Goal: Information Seeking & Learning: Understand process/instructions

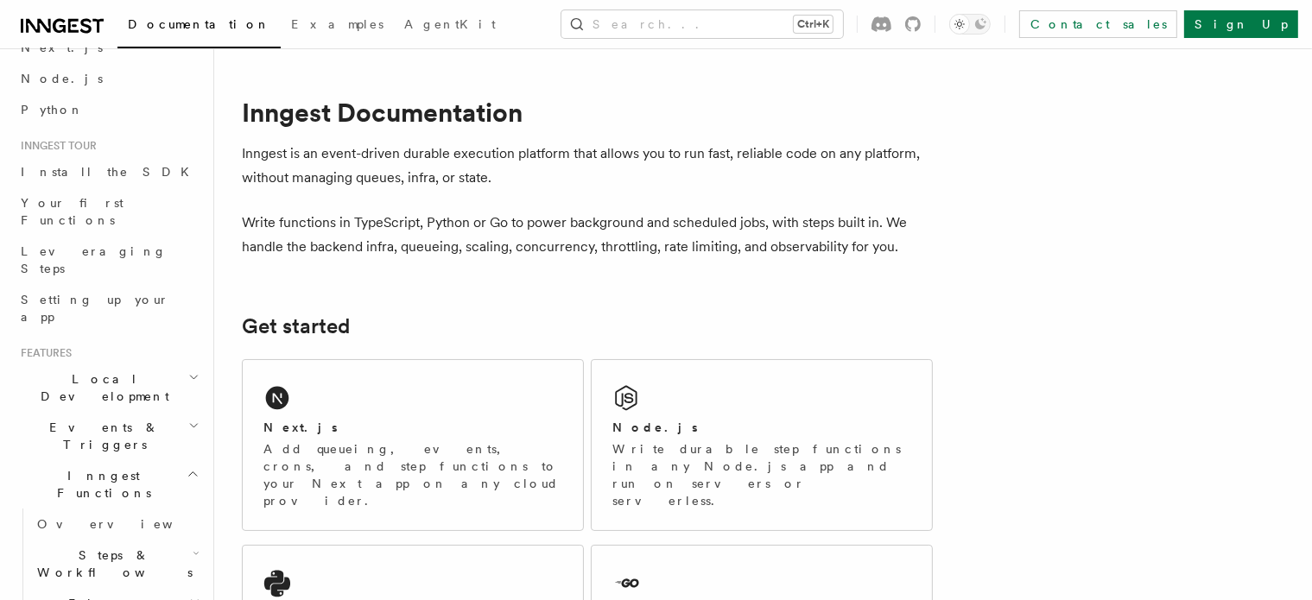
scroll to position [93, 0]
click at [188, 370] on icon "button" at bounding box center [193, 377] width 11 height 14
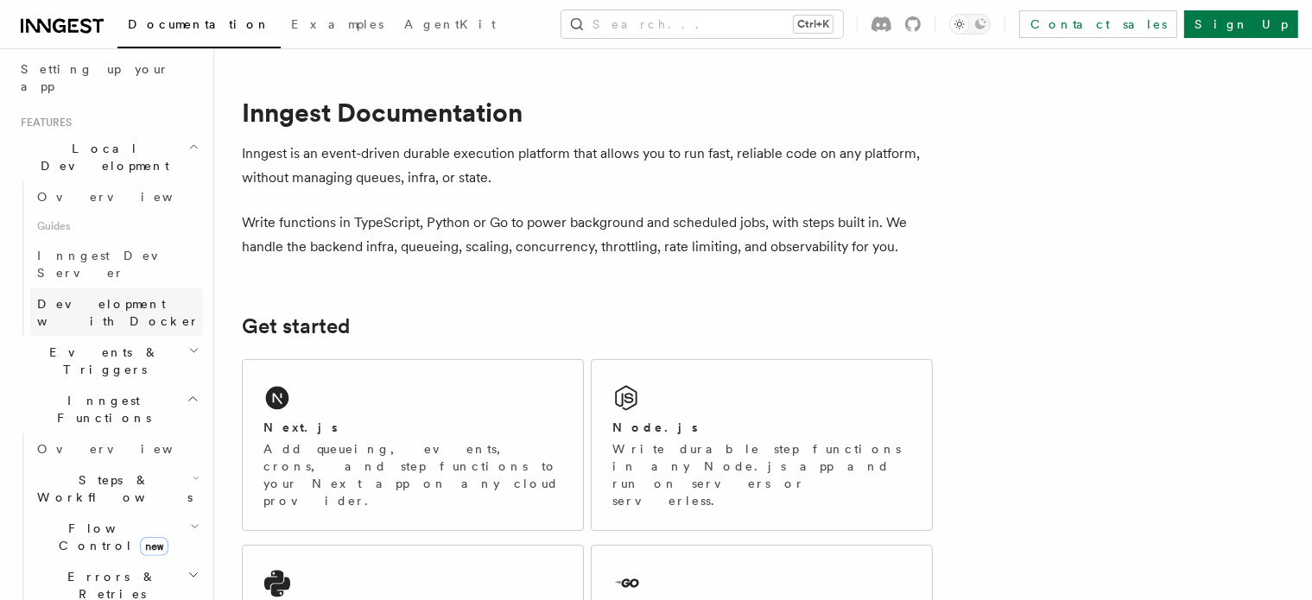
scroll to position [356, 0]
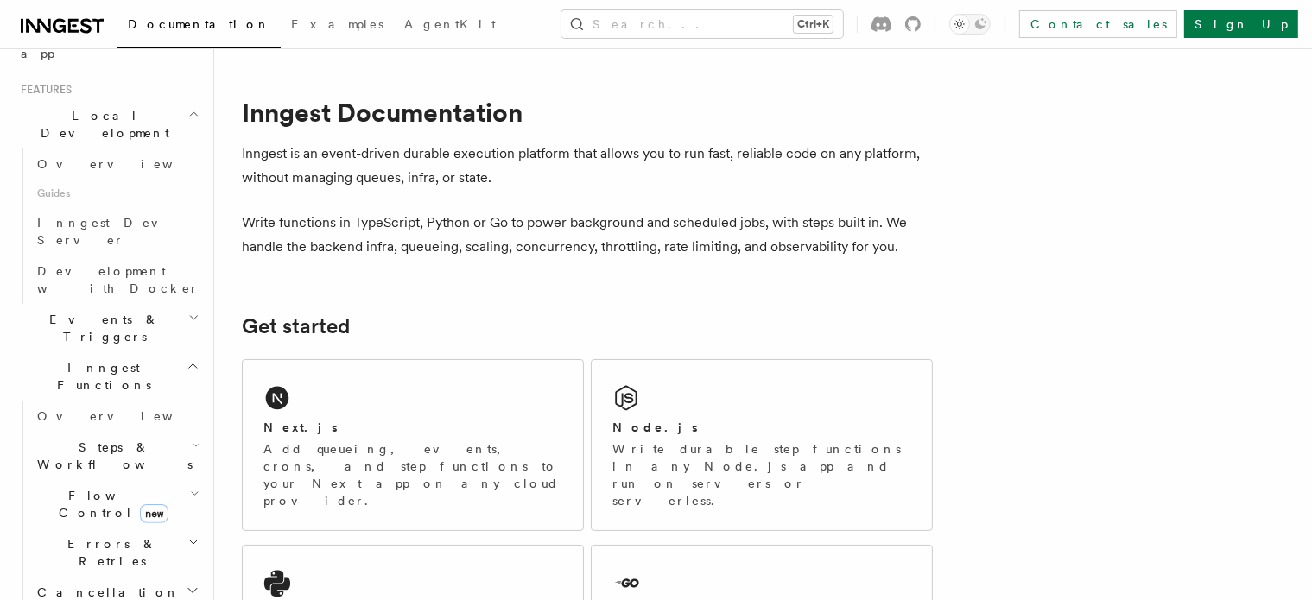
click at [188, 311] on icon "button" at bounding box center [193, 318] width 11 height 14
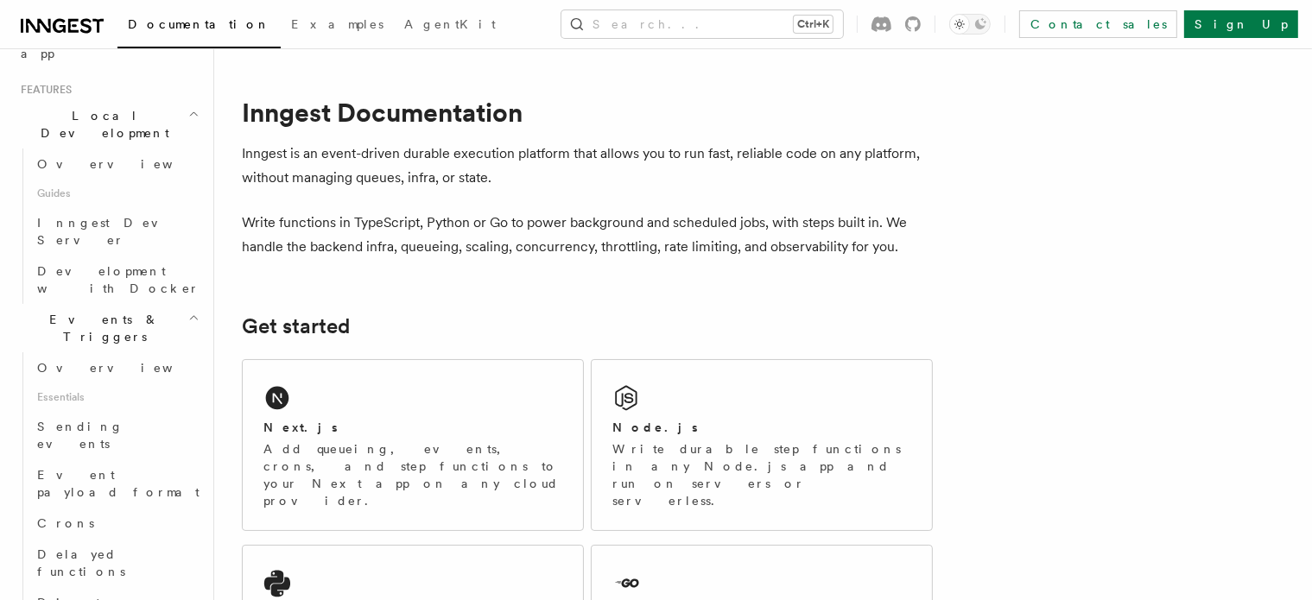
click at [188, 311] on icon "button" at bounding box center [193, 318] width 11 height 14
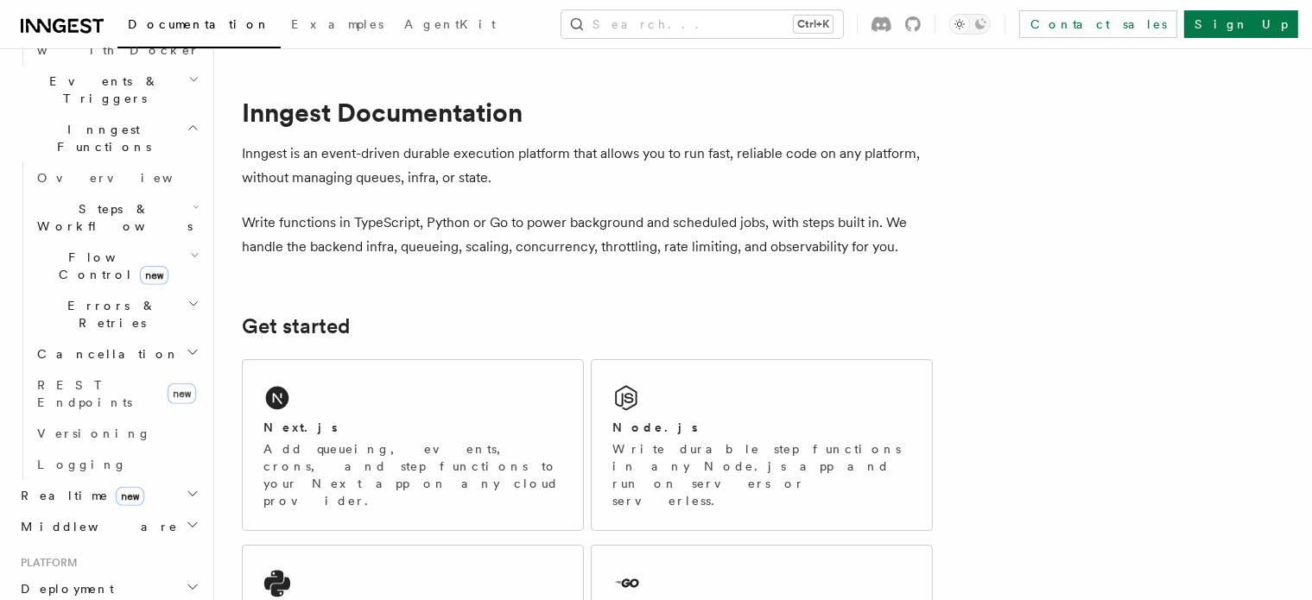
scroll to position [594, 0]
click at [156, 574] on h2 "Deployment" at bounding box center [108, 589] width 189 height 31
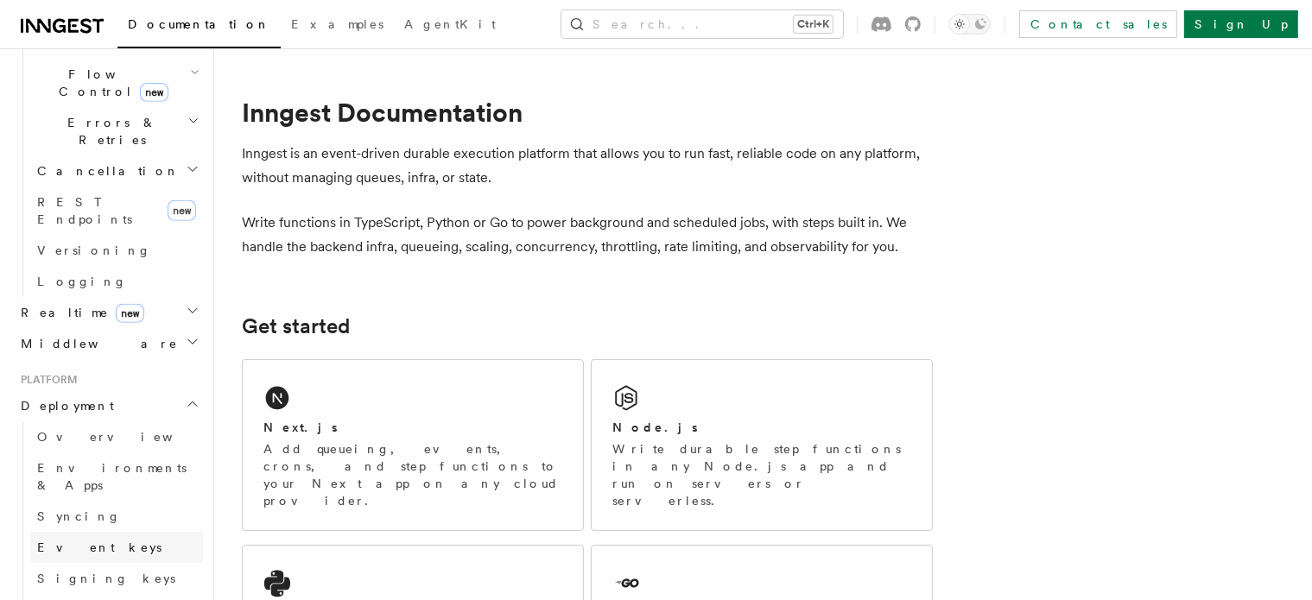
scroll to position [802, 0]
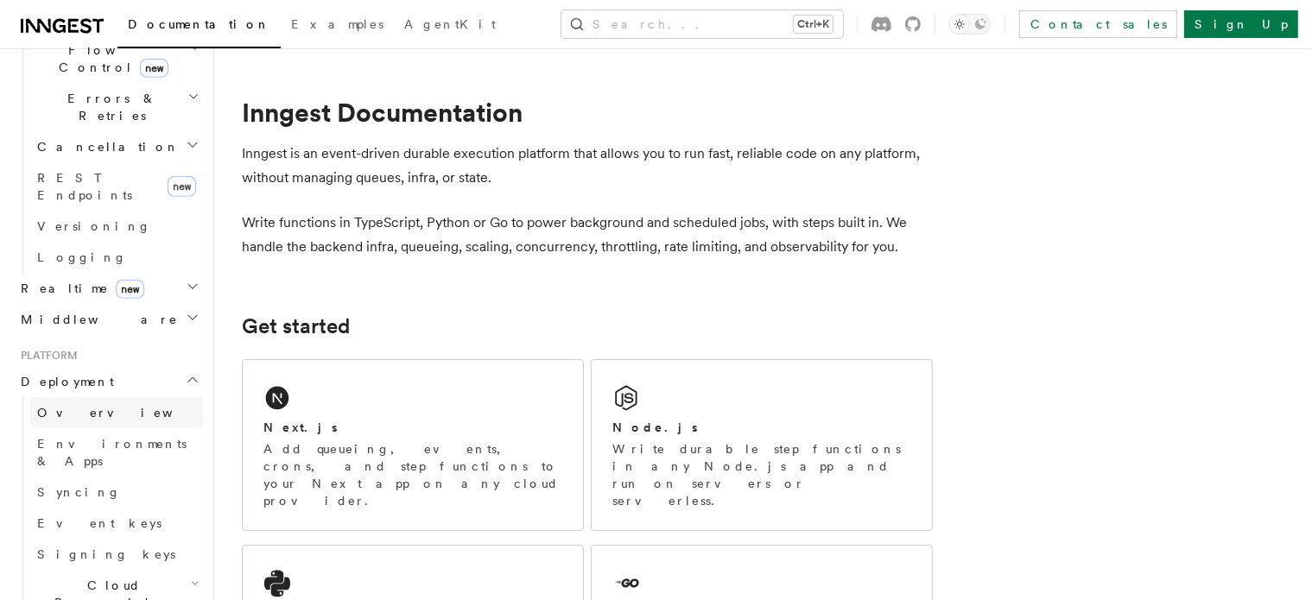
click at [78, 406] on span "Overview" at bounding box center [126, 413] width 178 height 14
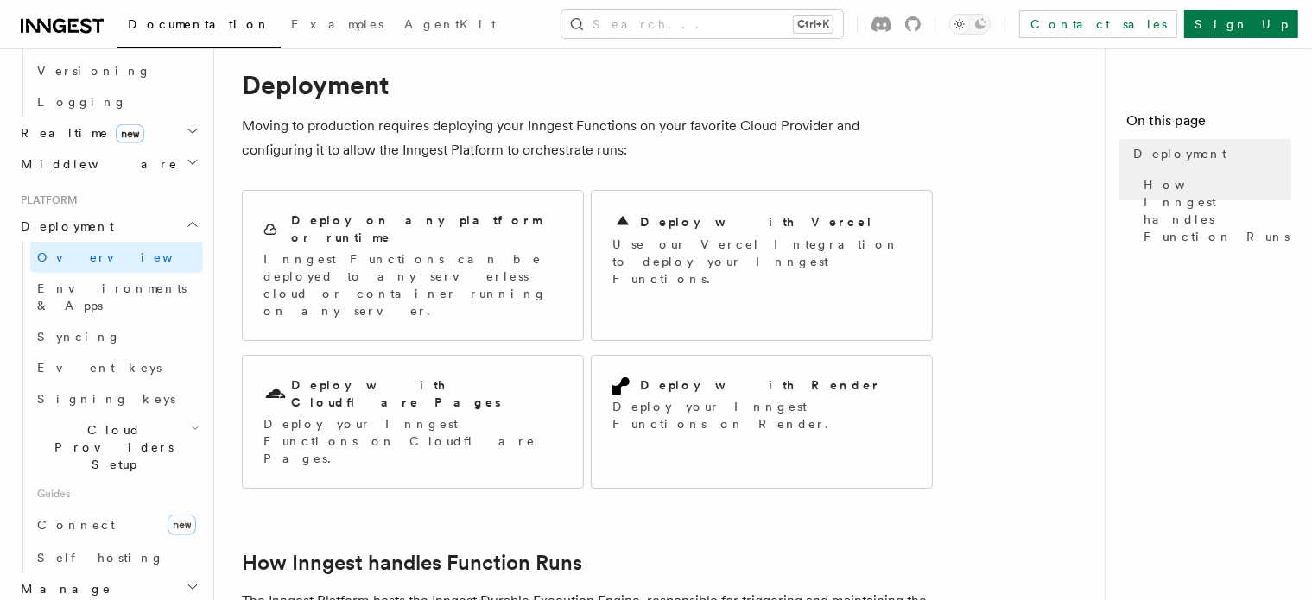
scroll to position [4, 0]
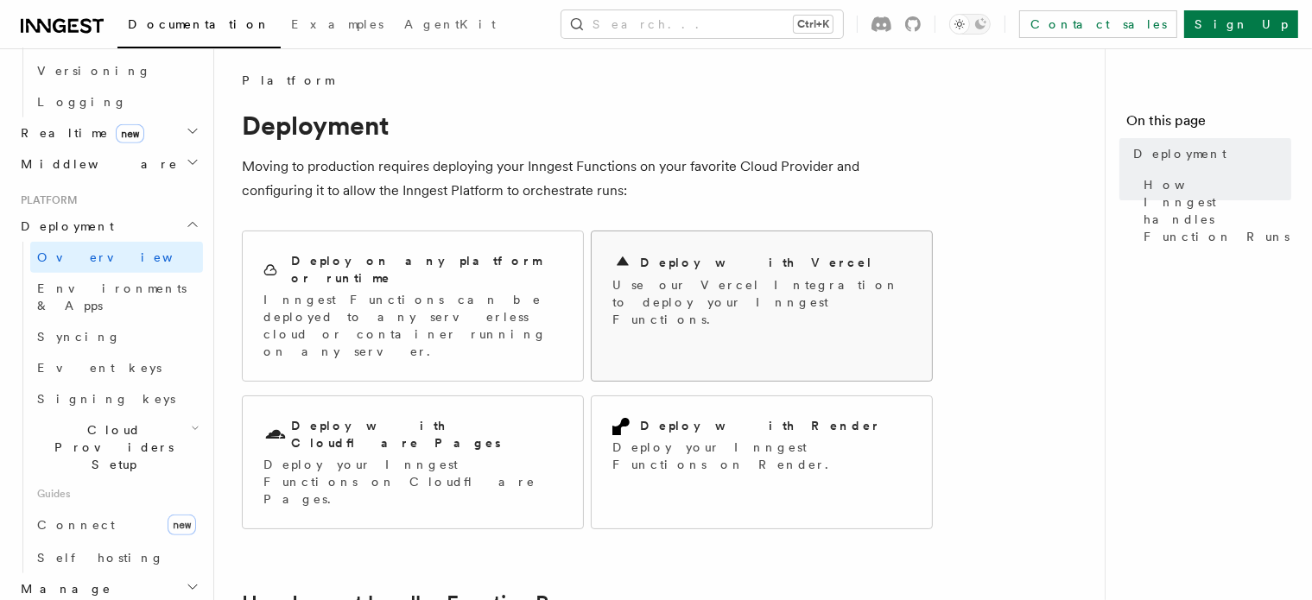
click at [676, 249] on div "Deploy with Vercel Use our Vercel Integration to deploy your Inngest Functions." at bounding box center [762, 291] width 340 height 118
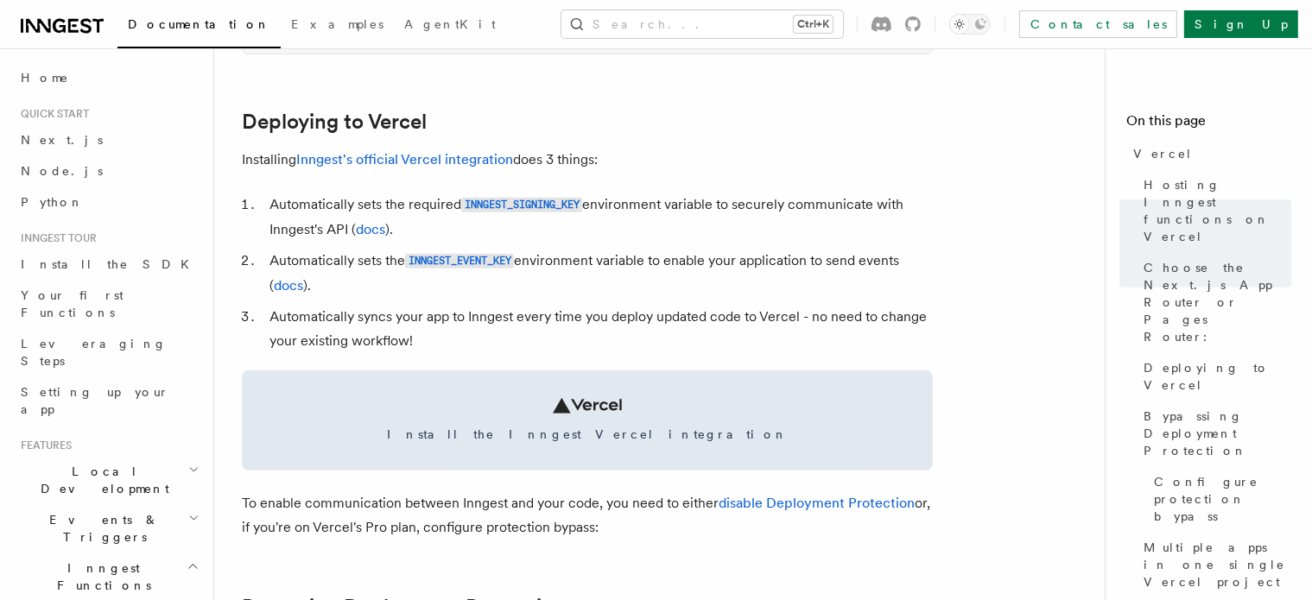
scroll to position [769, 0]
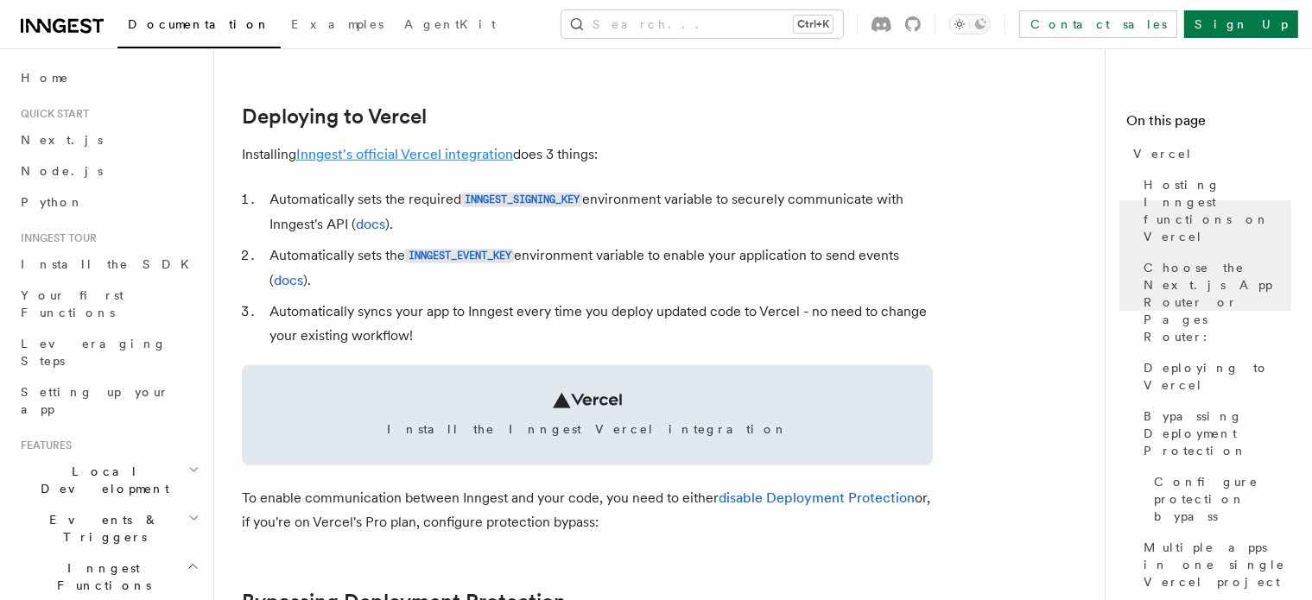
click at [426, 155] on link "Inngest's official Vercel integration" at bounding box center [404, 154] width 217 height 16
